Goal: Information Seeking & Learning: Learn about a topic

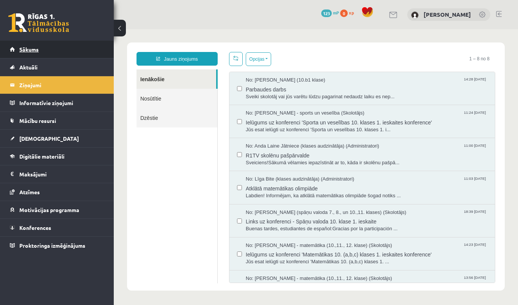
click at [74, 57] on link "Sākums" at bounding box center [57, 49] width 94 height 17
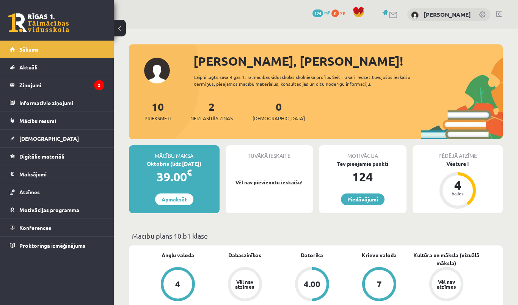
click at [267, 175] on div "Tuvākā ieskaite Vēl nav pievienotu ieskaišu!" at bounding box center [270, 179] width 88 height 68
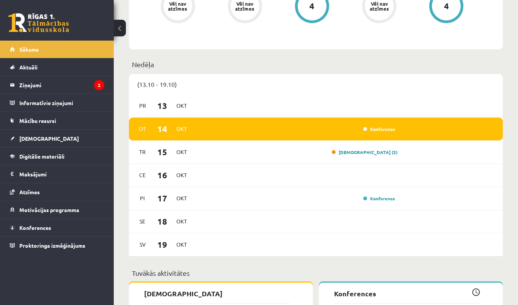
scroll to position [348, 0]
click at [326, 153] on div "[DEMOGRAPHIC_DATA] (3)" at bounding box center [296, 152] width 202 height 8
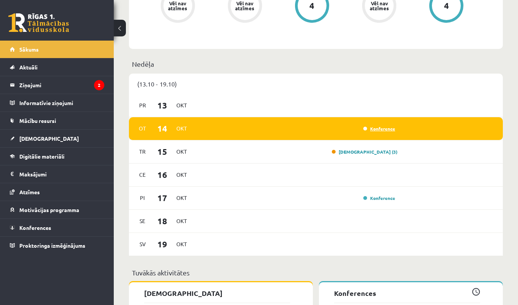
click at [377, 128] on link "Konference" at bounding box center [379, 129] width 32 height 6
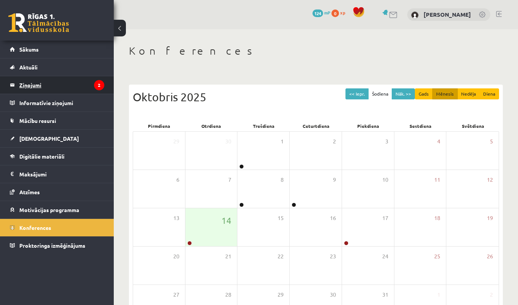
click at [85, 85] on legend "Ziņojumi 2" at bounding box center [61, 84] width 85 height 17
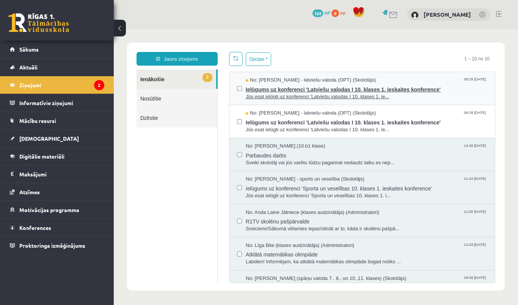
click at [326, 85] on span "Ielūgums uz konferenci 'Latviešu valodas I 10. klases 1. ieskaites konference'" at bounding box center [367, 88] width 242 height 9
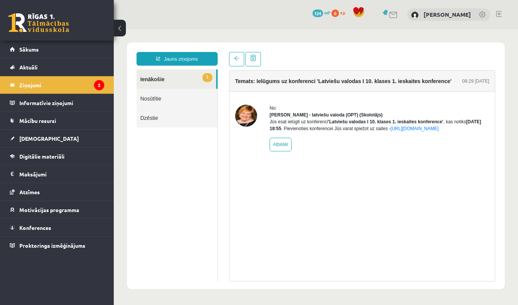
click at [169, 77] on link "1 Ienākošie" at bounding box center [177, 78] width 80 height 19
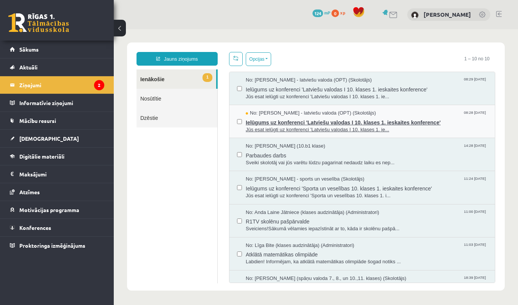
click at [285, 113] on span "No: Laila Jirgensone - latviešu valoda (OPT) (Skolotājs)" at bounding box center [311, 113] width 130 height 7
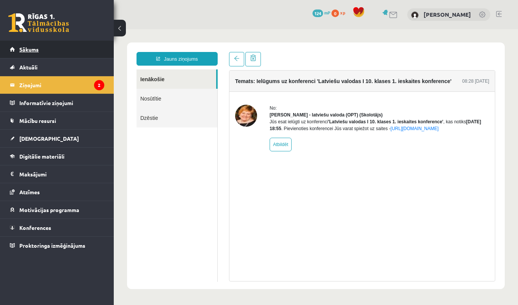
click at [55, 47] on link "Sākums" at bounding box center [57, 49] width 94 height 17
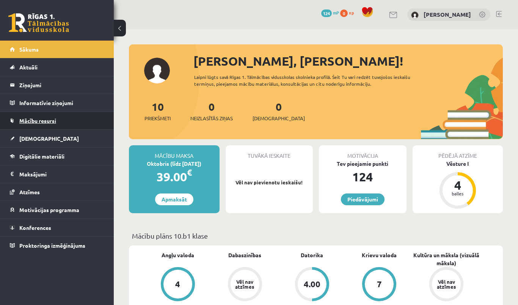
click at [52, 116] on link "Mācību resursi" at bounding box center [57, 120] width 94 height 17
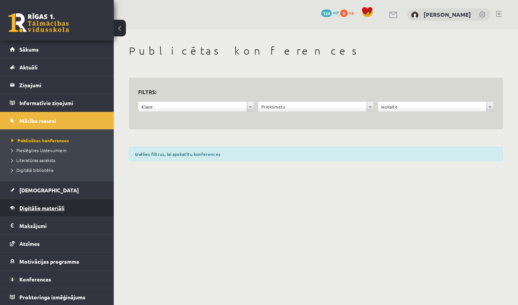
click at [41, 204] on link "Digitālie materiāli" at bounding box center [57, 207] width 94 height 17
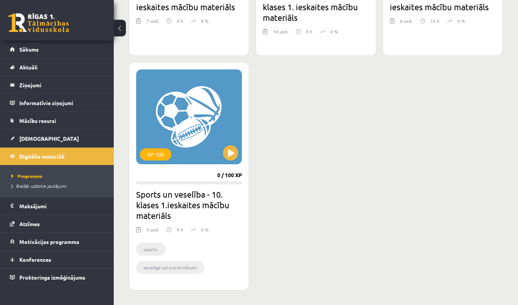
scroll to position [617, 0]
